Goal: Task Accomplishment & Management: Use online tool/utility

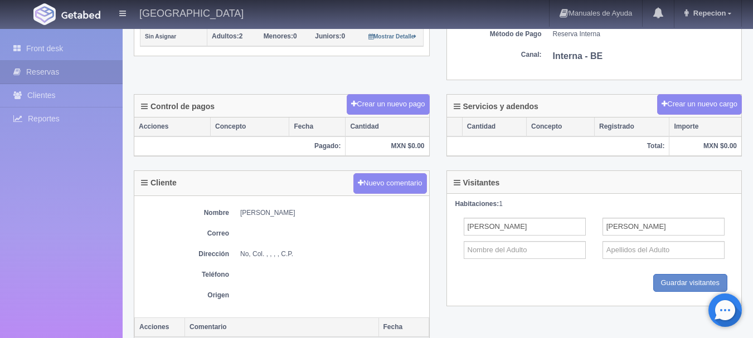
scroll to position [334, 0]
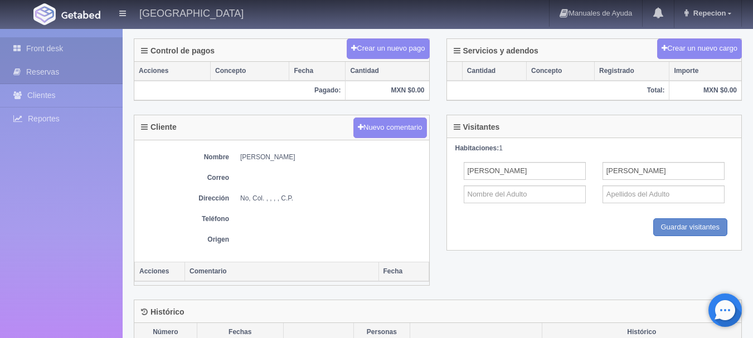
click at [53, 47] on link "Front desk" at bounding box center [61, 48] width 123 height 23
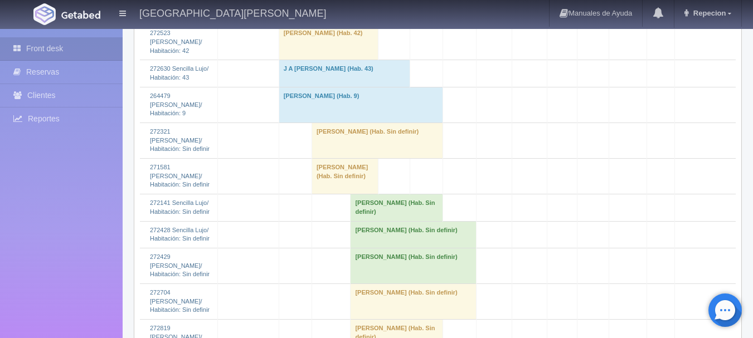
scroll to position [1393, 0]
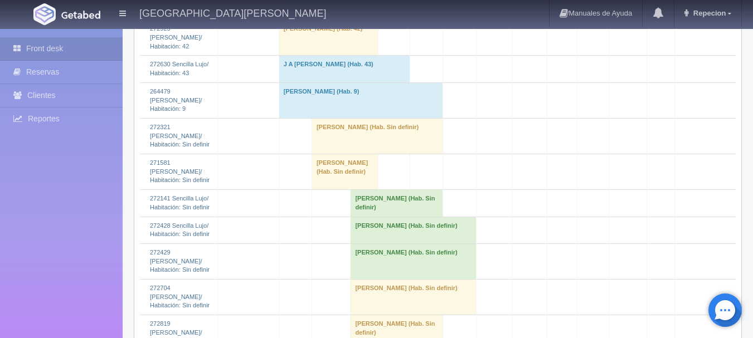
click at [351, 154] on td "sergio corsino licea (Hab. Sin definir)" at bounding box center [377, 136] width 131 height 36
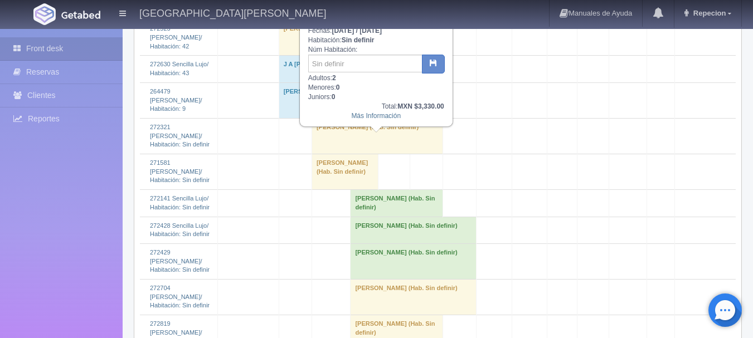
click at [343, 154] on td "sergio corsino licea (Hab. Sin definir)" at bounding box center [377, 136] width 131 height 36
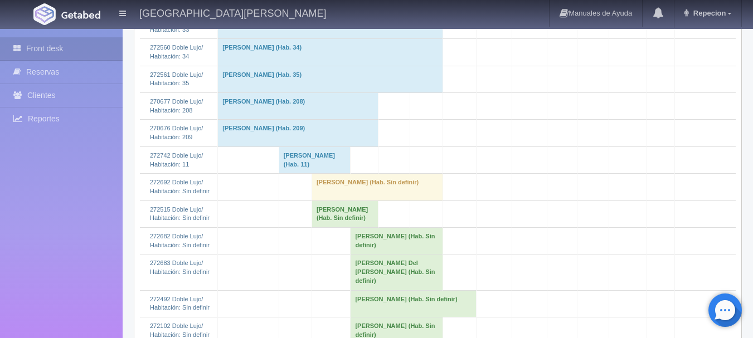
scroll to position [279, 0]
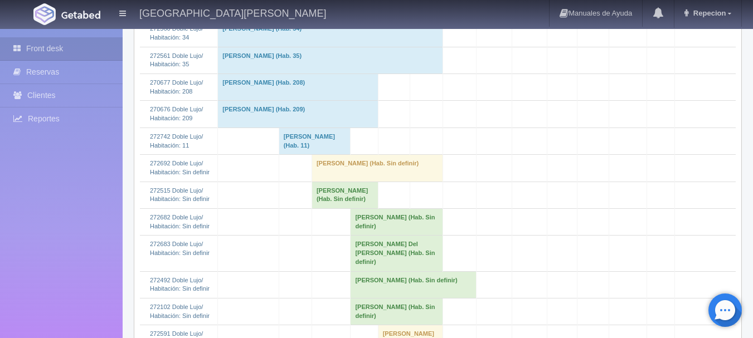
click at [324, 193] on td "Brenda Rodriguez (Hab. Sin definir)" at bounding box center [345, 195] width 66 height 27
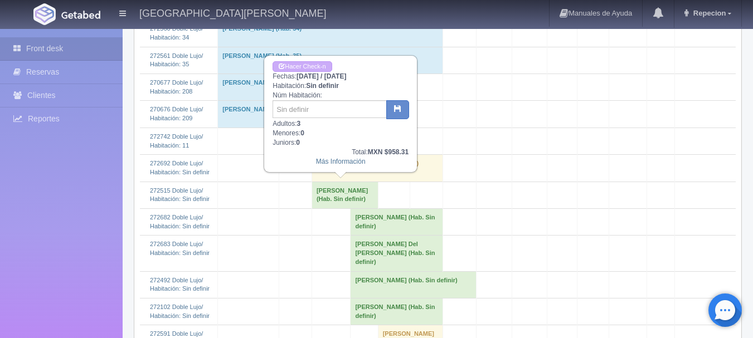
click at [324, 193] on td "Brenda Rodriguez (Hab. Sin definir)" at bounding box center [345, 195] width 66 height 27
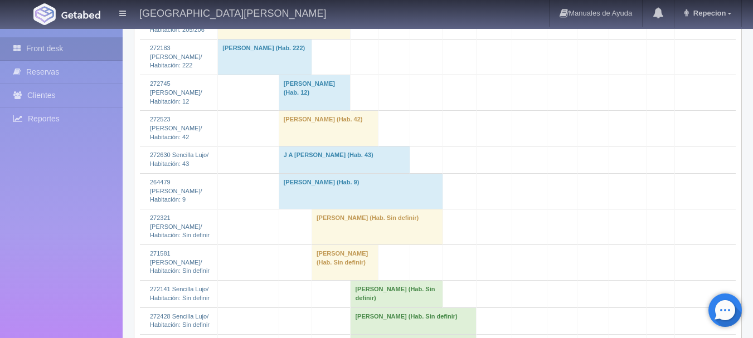
scroll to position [1338, 0]
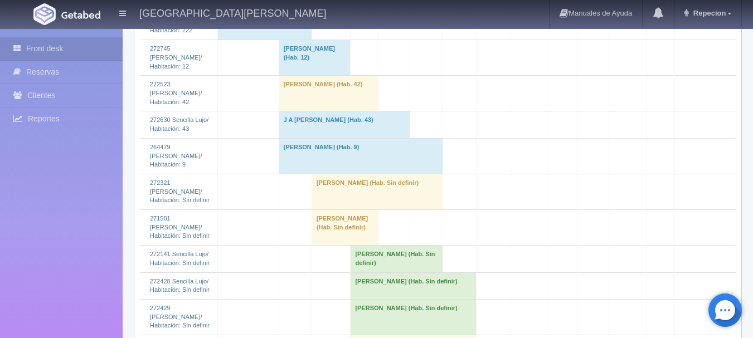
click at [331, 207] on td "sergio corsino licea (Hab. Sin definir)" at bounding box center [377, 192] width 131 height 36
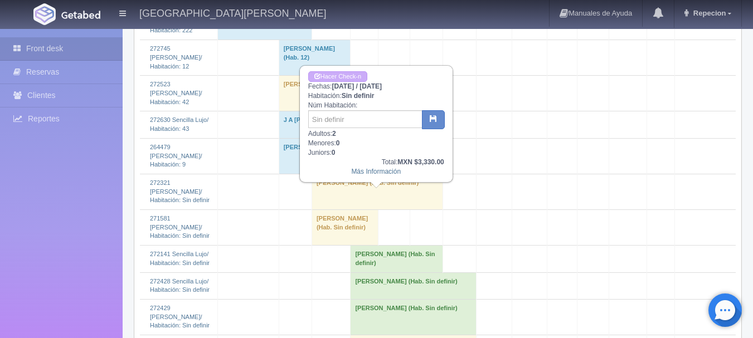
click at [331, 207] on td "sergio corsino licea (Hab. Sin definir)" at bounding box center [377, 192] width 131 height 36
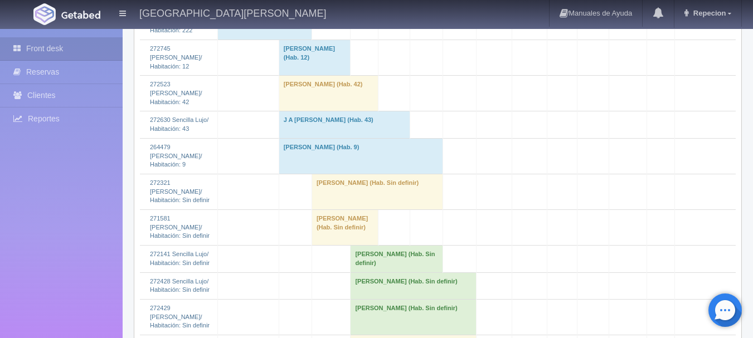
click at [350, 203] on td "sergio corsino licea (Hab. Sin definir)" at bounding box center [377, 192] width 131 height 36
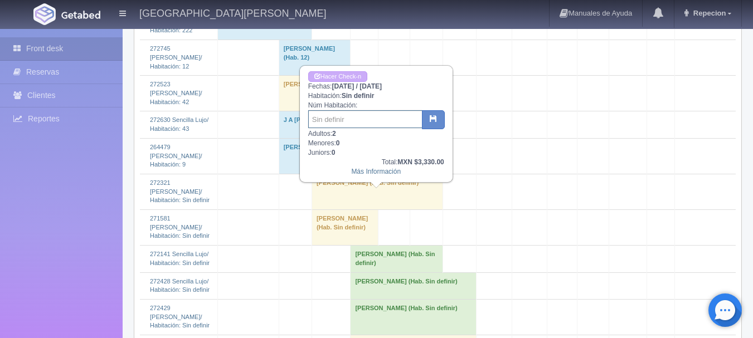
click at [358, 112] on input "text" at bounding box center [365, 119] width 114 height 18
type input "22"
click at [348, 77] on link "Hacer Check-n" at bounding box center [337, 76] width 59 height 11
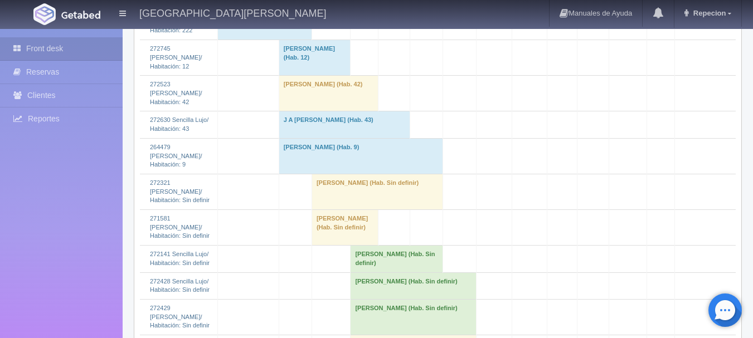
scroll to position [1338, 0]
click at [343, 203] on td "sergio corsino licea (Hab. Sin definir)" at bounding box center [377, 192] width 131 height 36
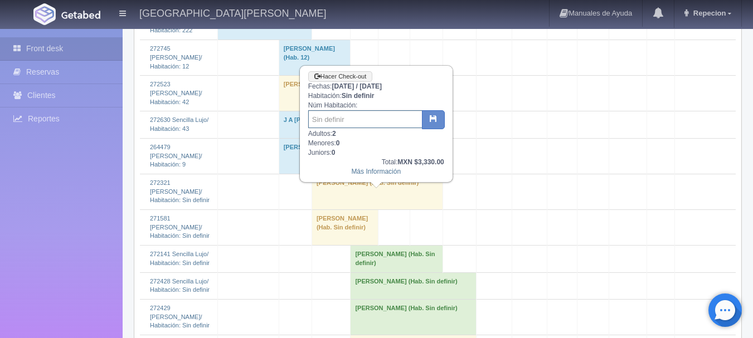
click at [349, 123] on input "text" at bounding box center [365, 119] width 114 height 18
type input "22"
click at [437, 113] on button "button" at bounding box center [433, 119] width 23 height 19
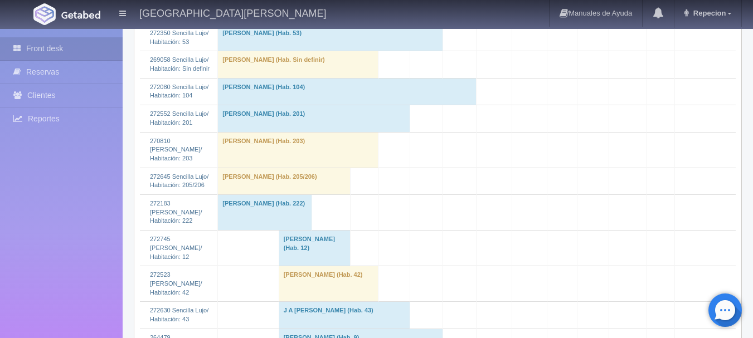
scroll to position [1282, 0]
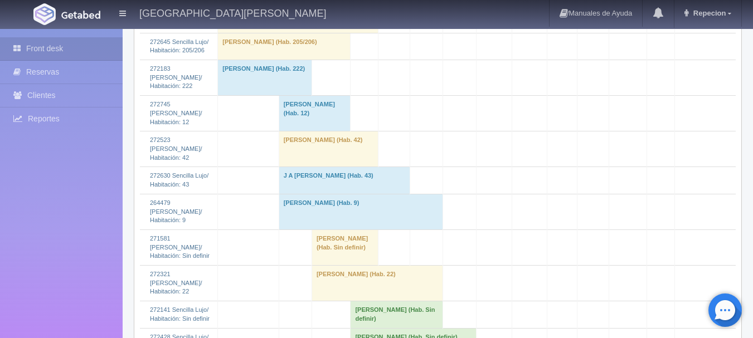
click at [337, 259] on td "Susana Sandoval (Hab. Sin definir)" at bounding box center [345, 248] width 66 height 36
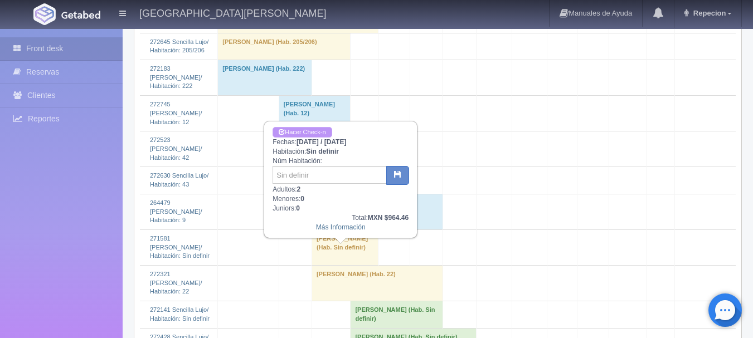
click at [322, 131] on link "Hacer Check-n" at bounding box center [302, 132] width 59 height 11
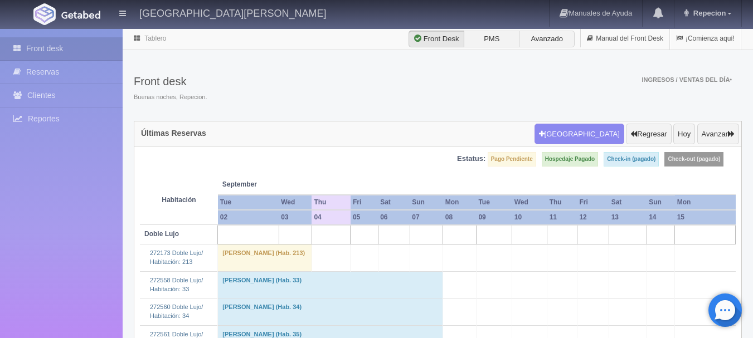
scroll to position [1282, 0]
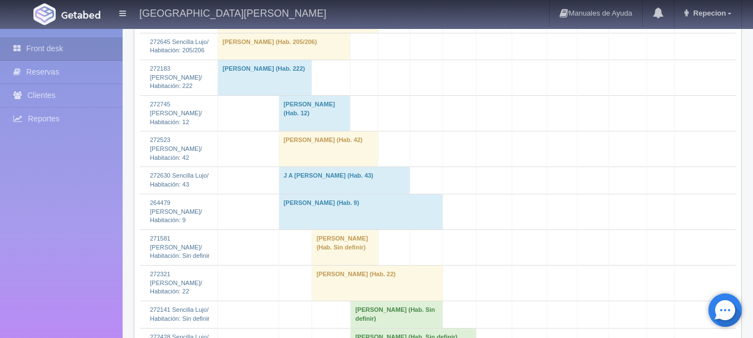
click at [346, 265] on td "[PERSON_NAME] (Hab. Sin definir)" at bounding box center [345, 248] width 66 height 36
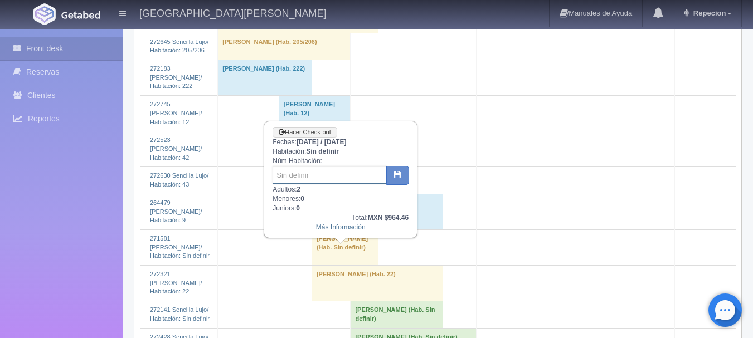
click at [333, 178] on input "text" at bounding box center [330, 175] width 114 height 18
type input "6"
click at [393, 178] on button "button" at bounding box center [397, 175] width 23 height 19
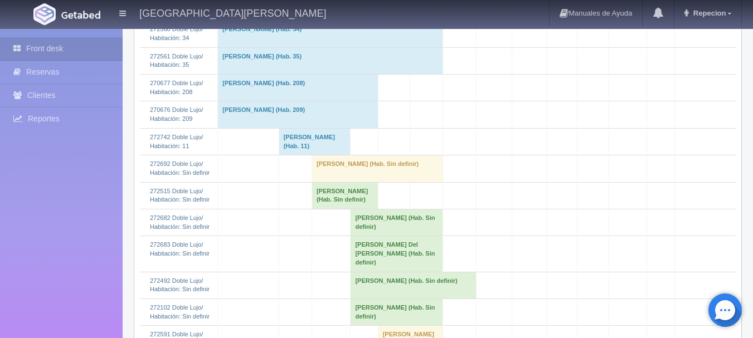
scroll to position [279, 0]
click at [351, 165] on td "[PERSON_NAME] (Hab. Sin definir)" at bounding box center [377, 168] width 131 height 27
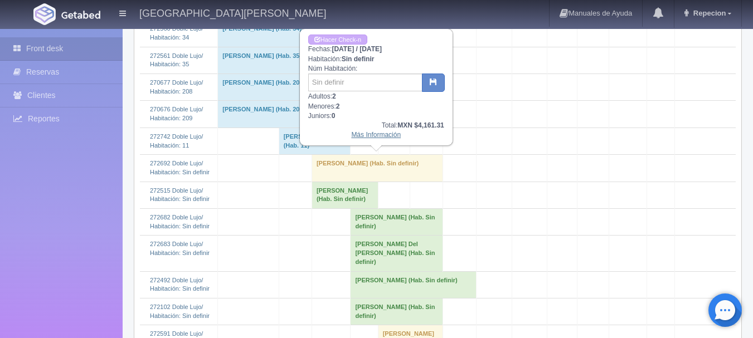
click at [362, 134] on link "Más Información" at bounding box center [376, 135] width 50 height 8
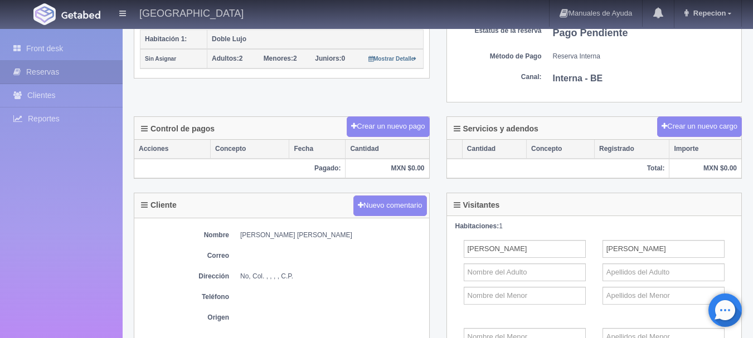
scroll to position [199, 0]
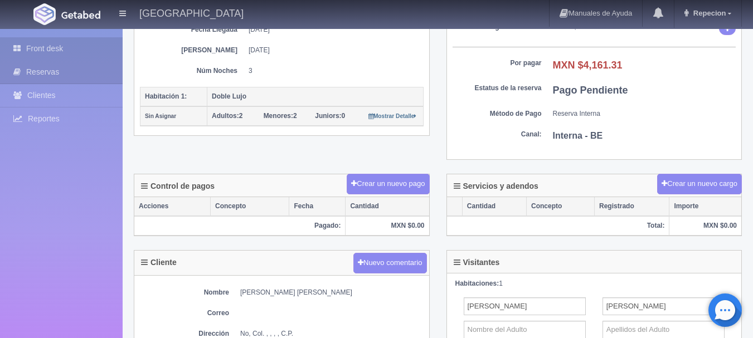
click at [59, 45] on link "Front desk" at bounding box center [61, 48] width 123 height 23
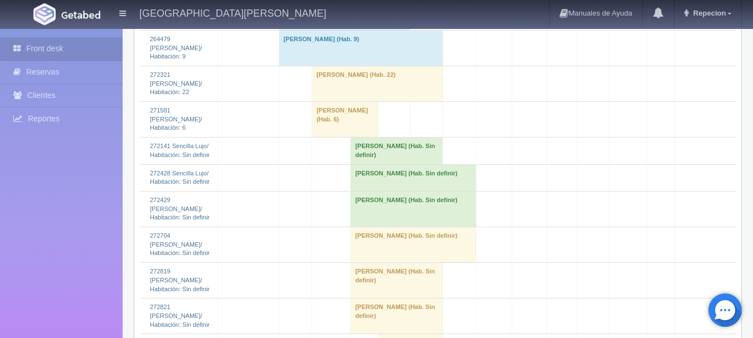
scroll to position [1449, 0]
